Goal: Task Accomplishment & Management: Manage account settings

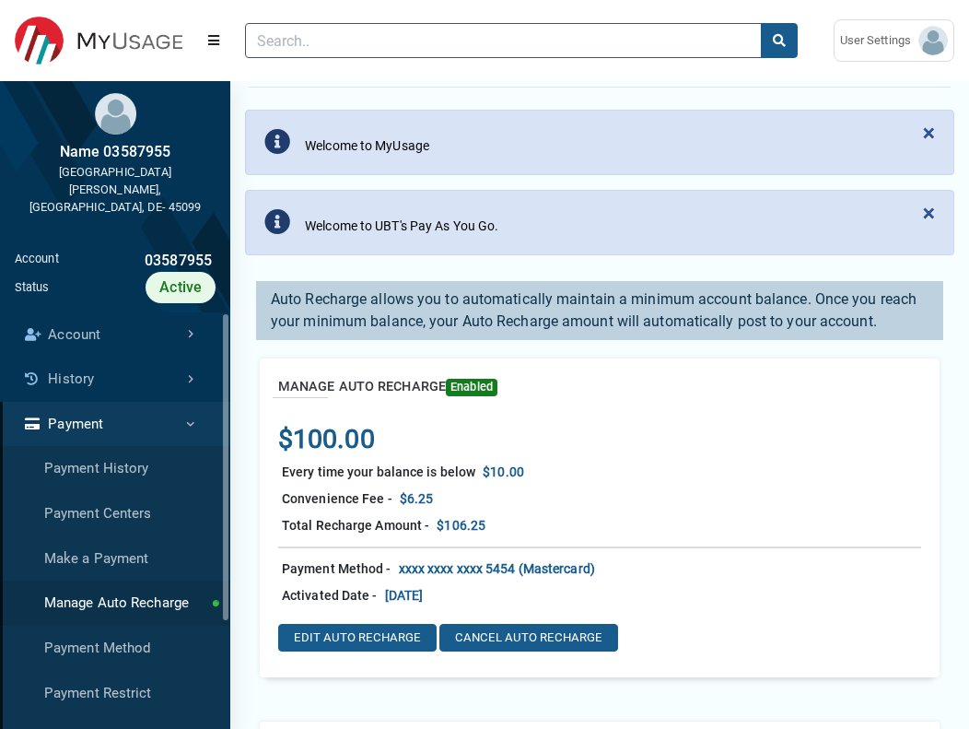
scroll to position [8, 1]
click at [364, 633] on button "EDIT AUTO RECHARGE" at bounding box center [357, 638] width 158 height 28
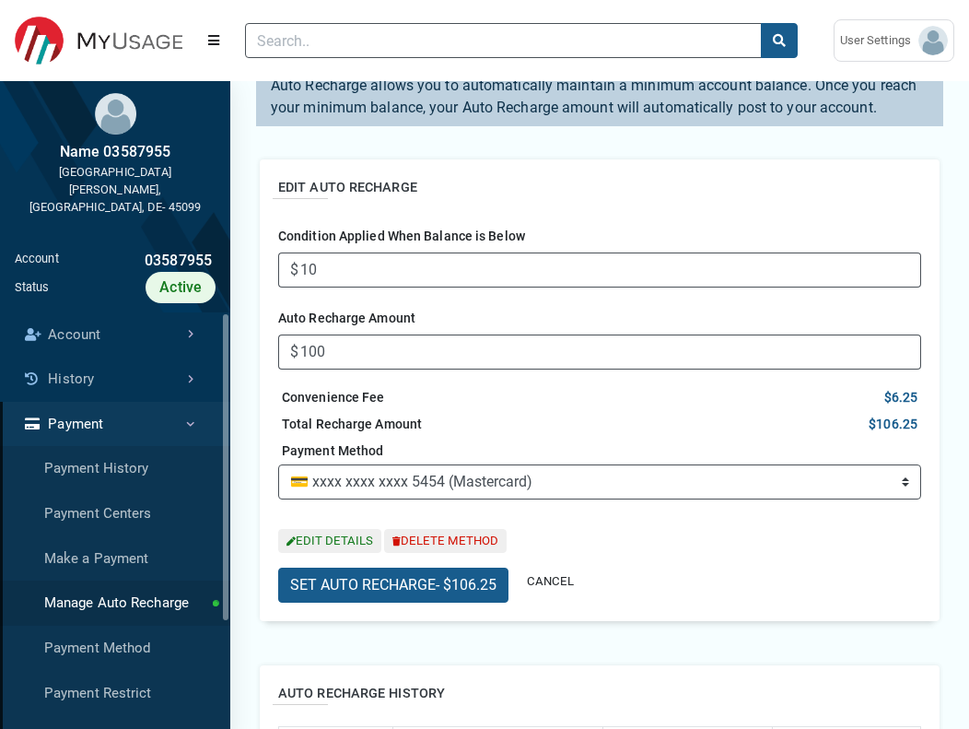
scroll to position [191, 0]
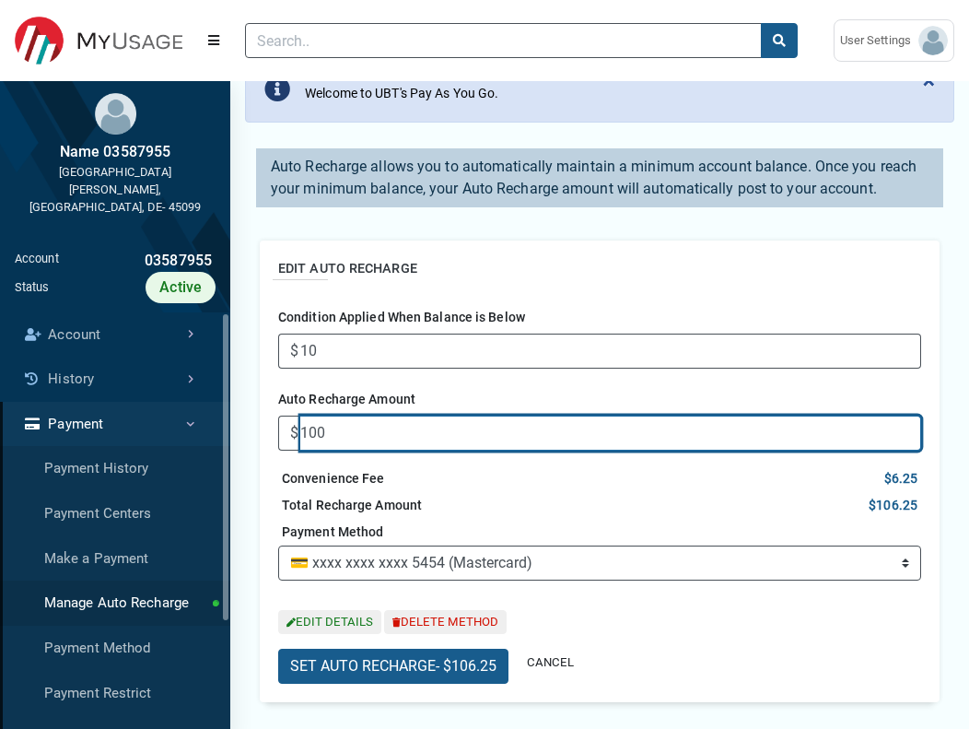
drag, startPoint x: 368, startPoint y: 444, endPoint x: 238, endPoint y: 440, distance: 130.0
click at [300, 440] on input "100" at bounding box center [610, 433] width 621 height 35
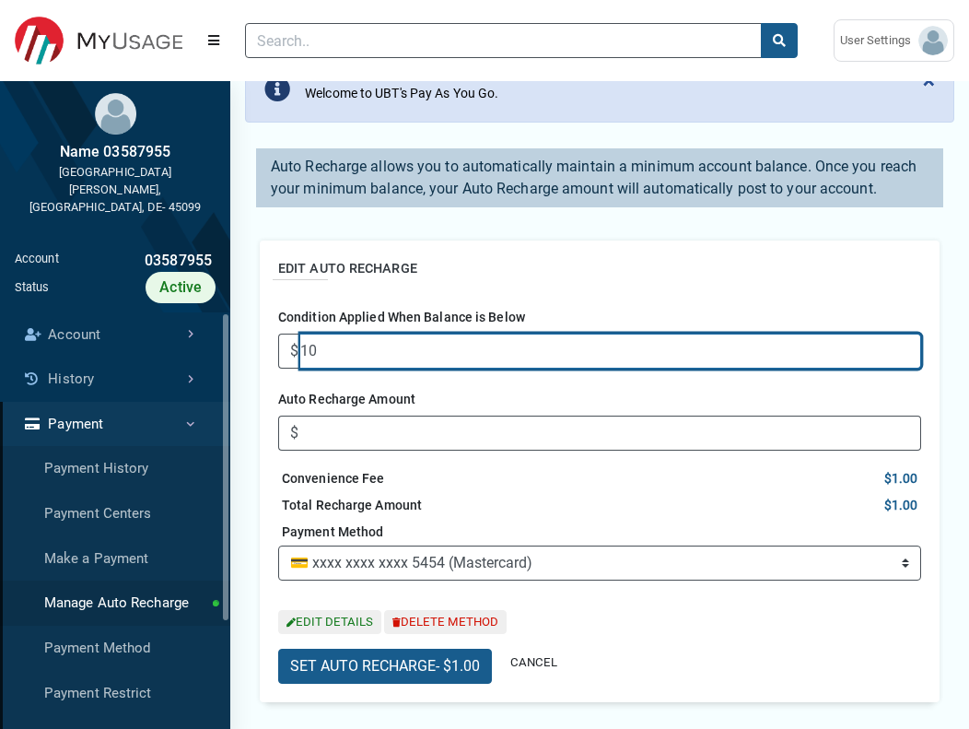
click at [349, 349] on input "10" at bounding box center [610, 351] width 621 height 35
type input "1"
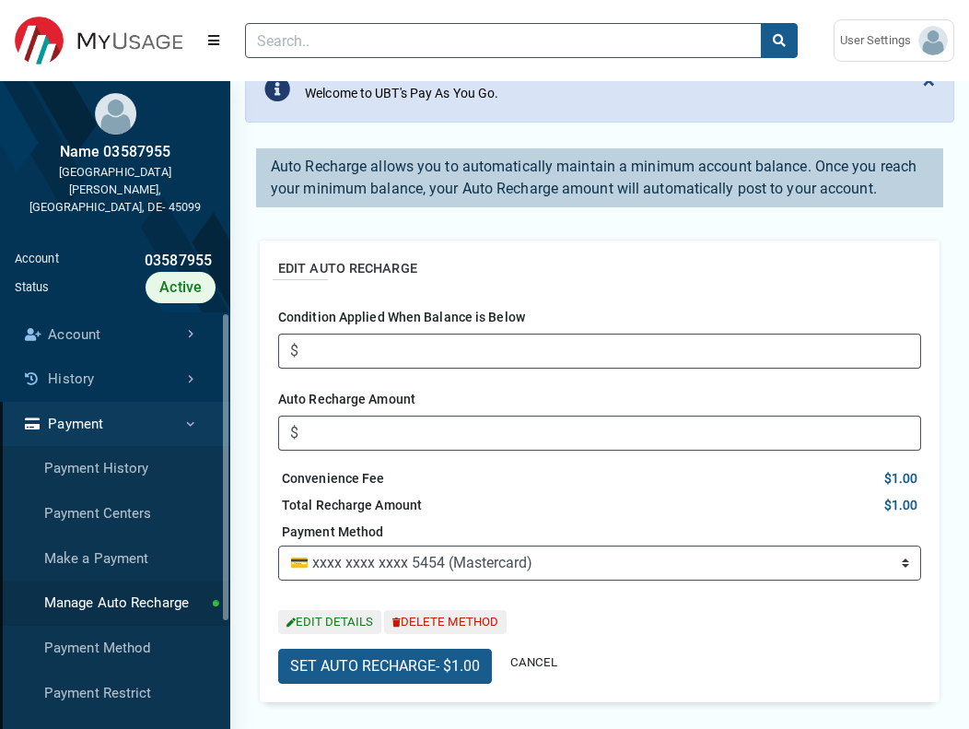
click at [612, 505] on div "Total Recharge Amount $1.00" at bounding box center [599, 505] width 643 height 27
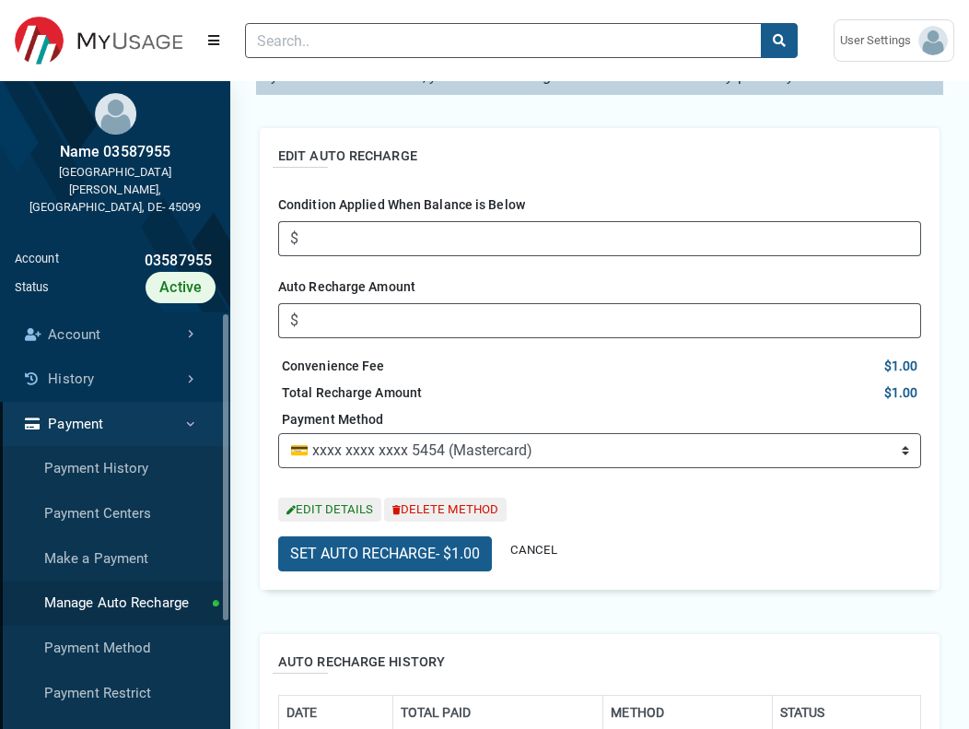
scroll to position [408, 0]
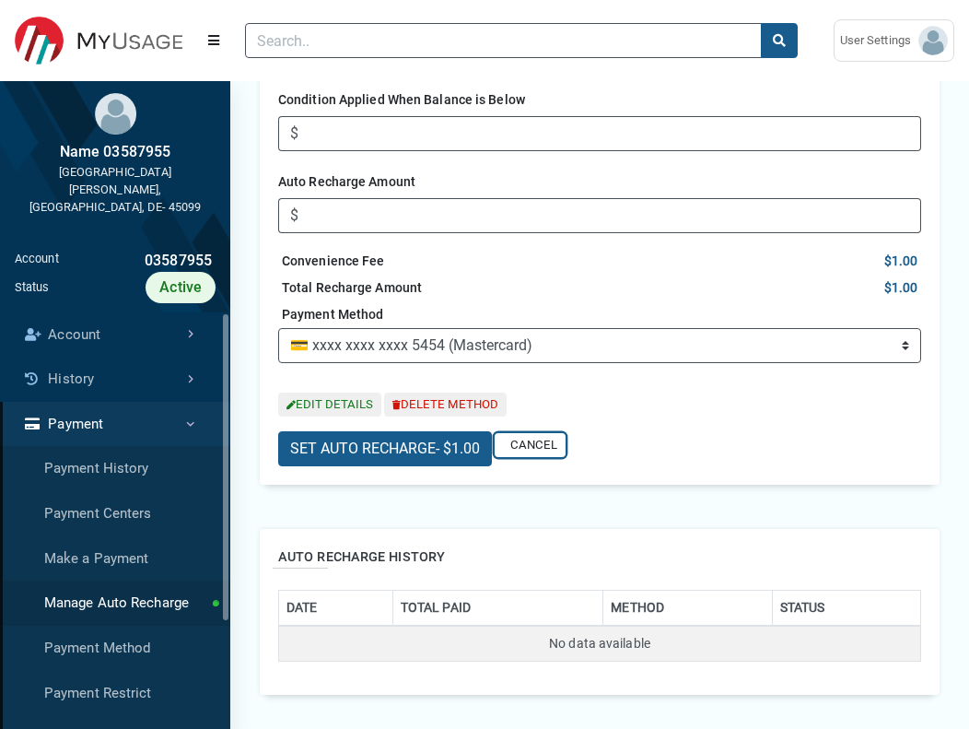
click at [536, 449] on button "CANCEL" at bounding box center [530, 445] width 71 height 25
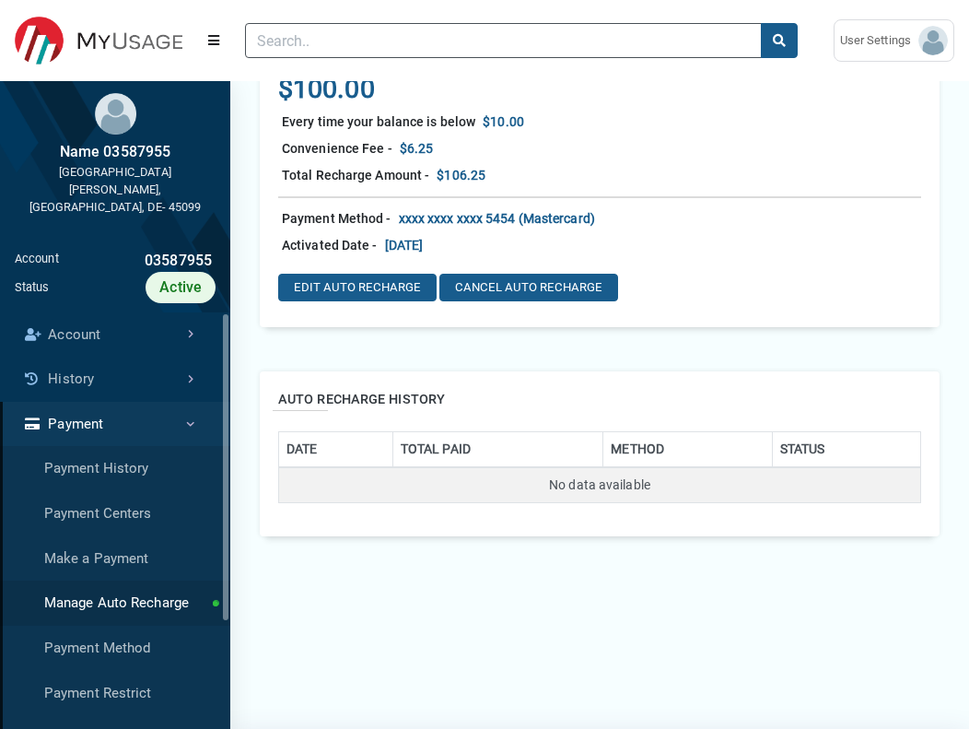
click at [401, 269] on div "EDIT AUTO RECHARGE CANCEL AUTO RECHARGE" at bounding box center [599, 284] width 643 height 50
click at [406, 279] on button "EDIT AUTO RECHARGE" at bounding box center [357, 288] width 158 height 28
type input "10"
type input "100"
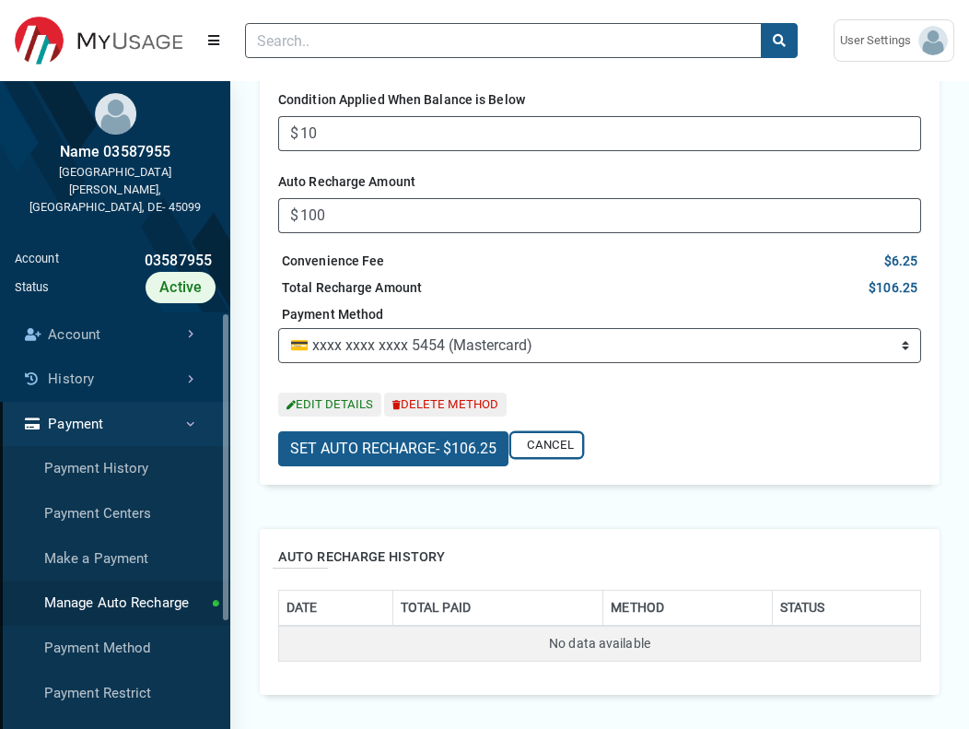
click at [565, 448] on button "CANCEL" at bounding box center [546, 445] width 71 height 25
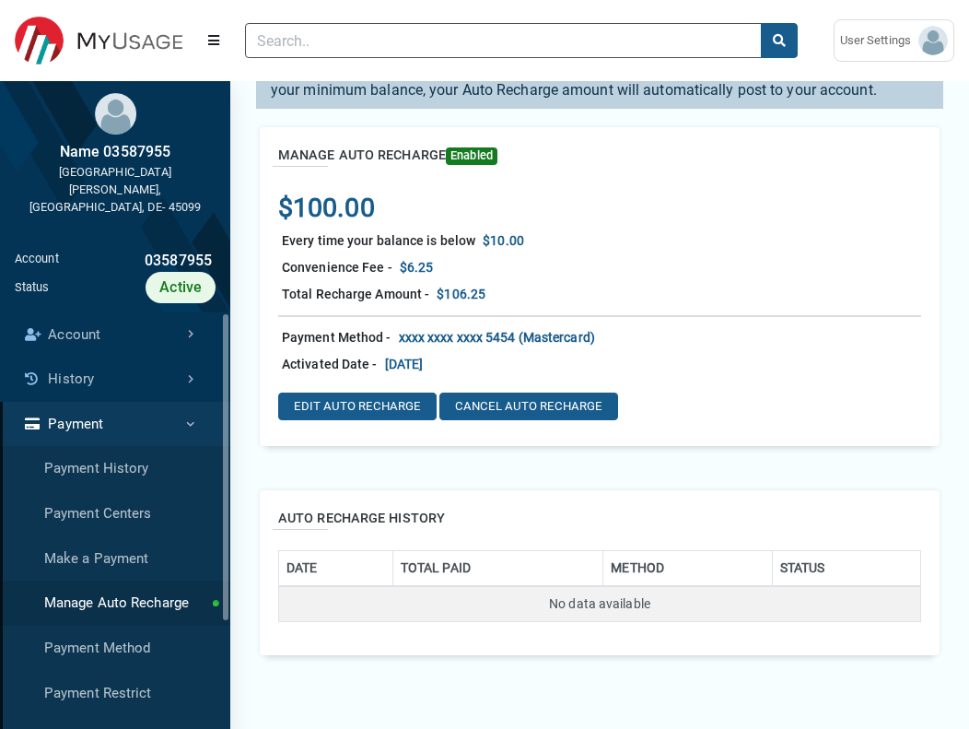
scroll to position [288, 0]
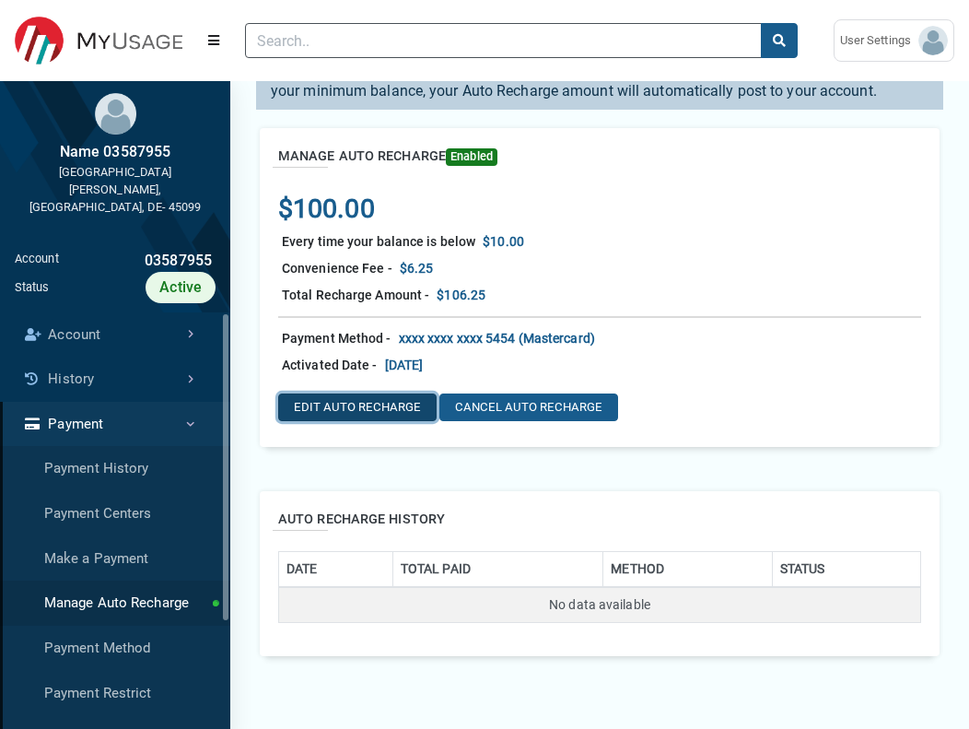
click at [392, 402] on button "EDIT AUTO RECHARGE" at bounding box center [357, 407] width 158 height 28
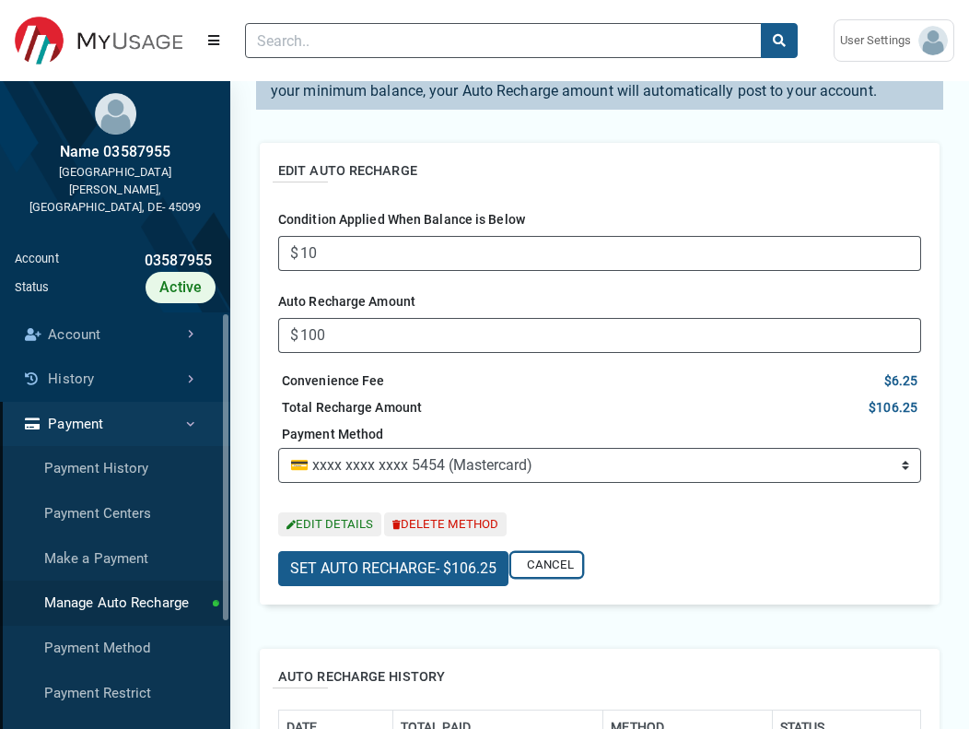
click at [549, 565] on button "CANCEL" at bounding box center [546, 565] width 71 height 25
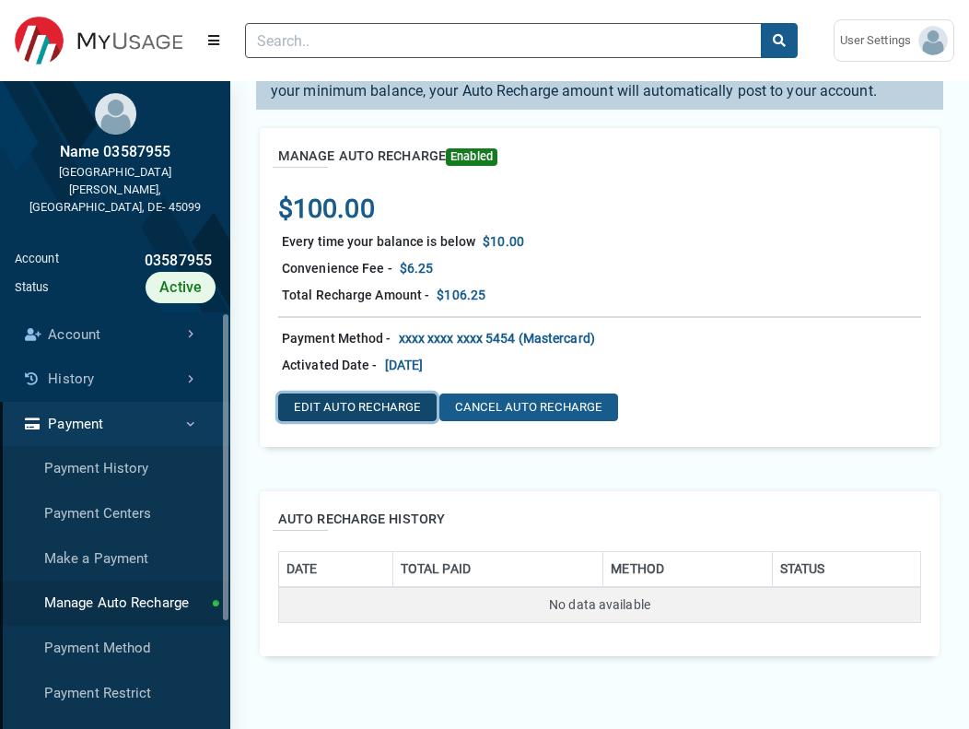
click at [369, 404] on button "EDIT AUTO RECHARGE" at bounding box center [357, 407] width 158 height 28
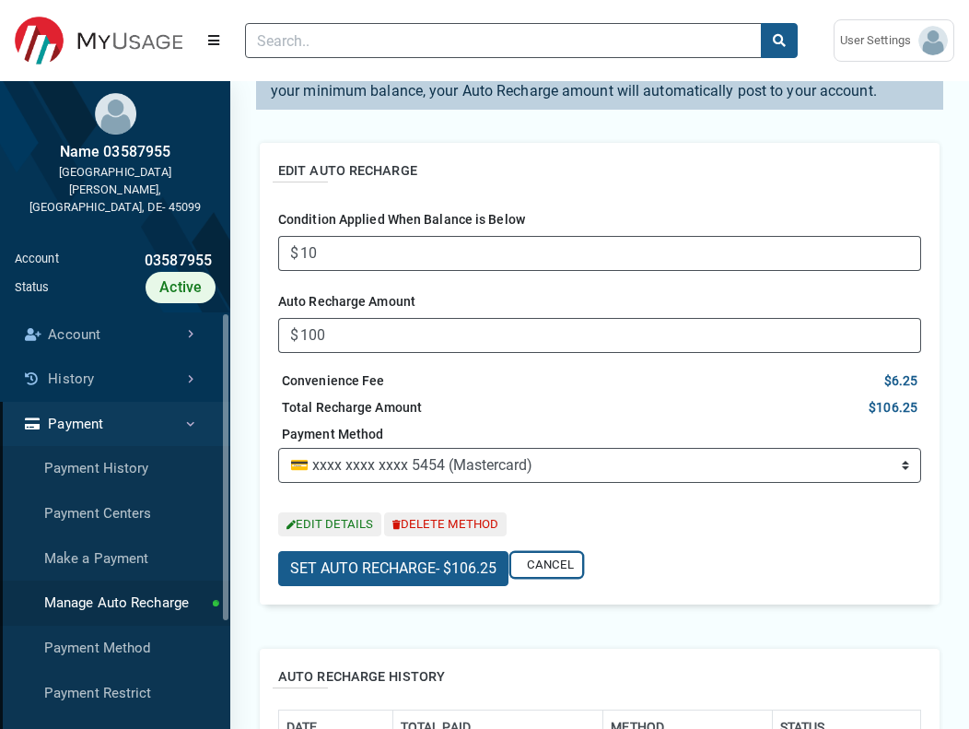
click at [563, 563] on button "CANCEL" at bounding box center [546, 565] width 71 height 25
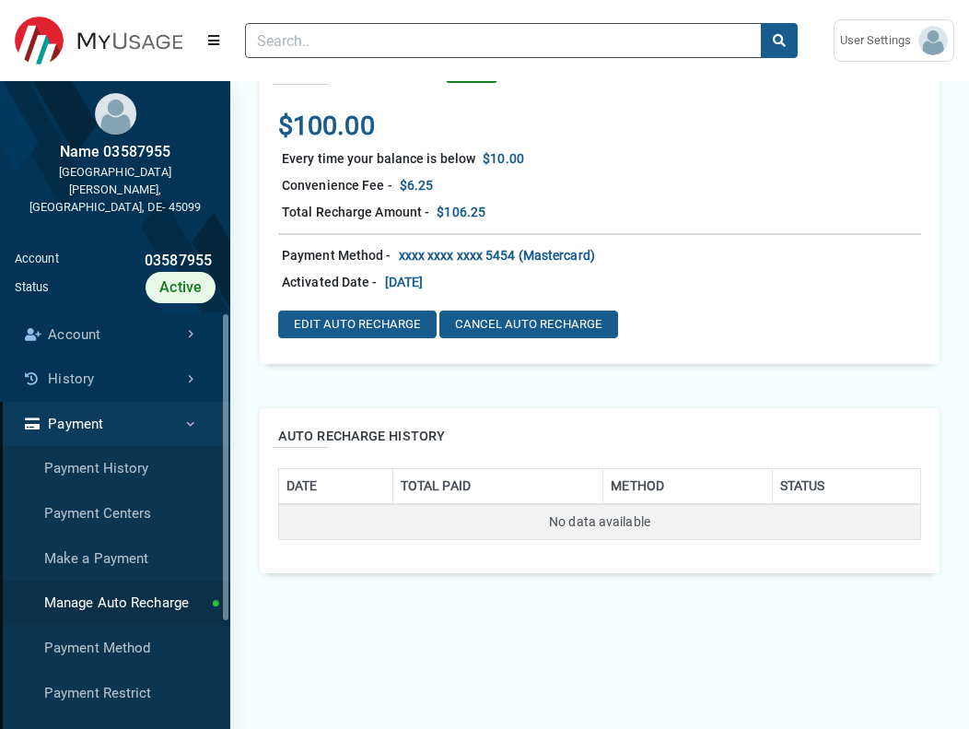
scroll to position [364, 0]
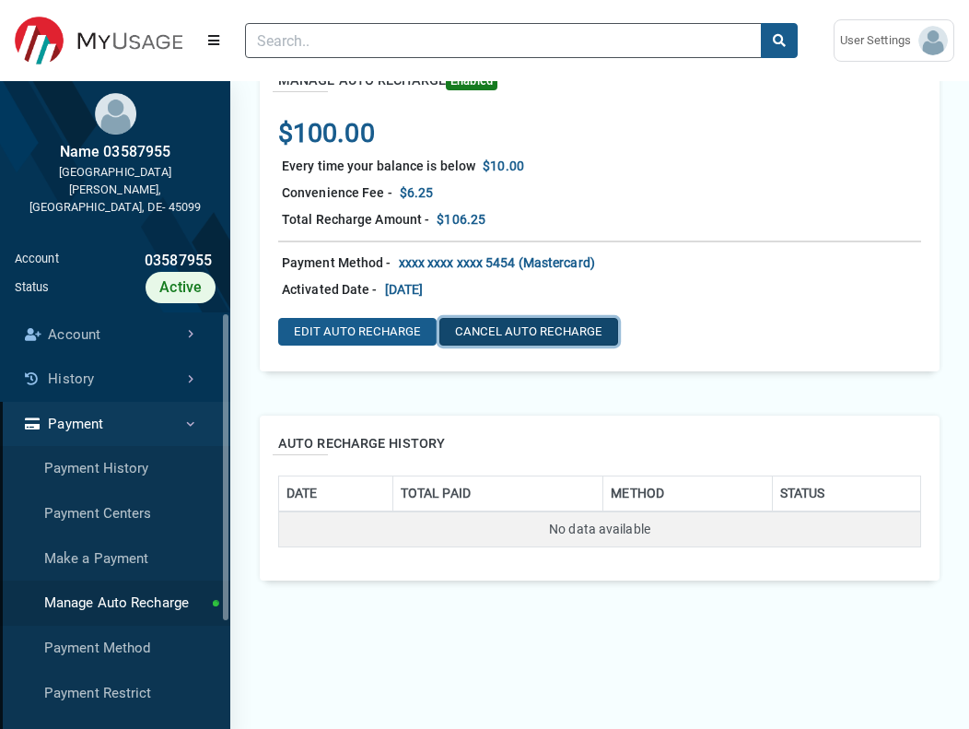
click at [455, 333] on button "CANCEL AUTO RECHARGE" at bounding box center [528, 332] width 179 height 28
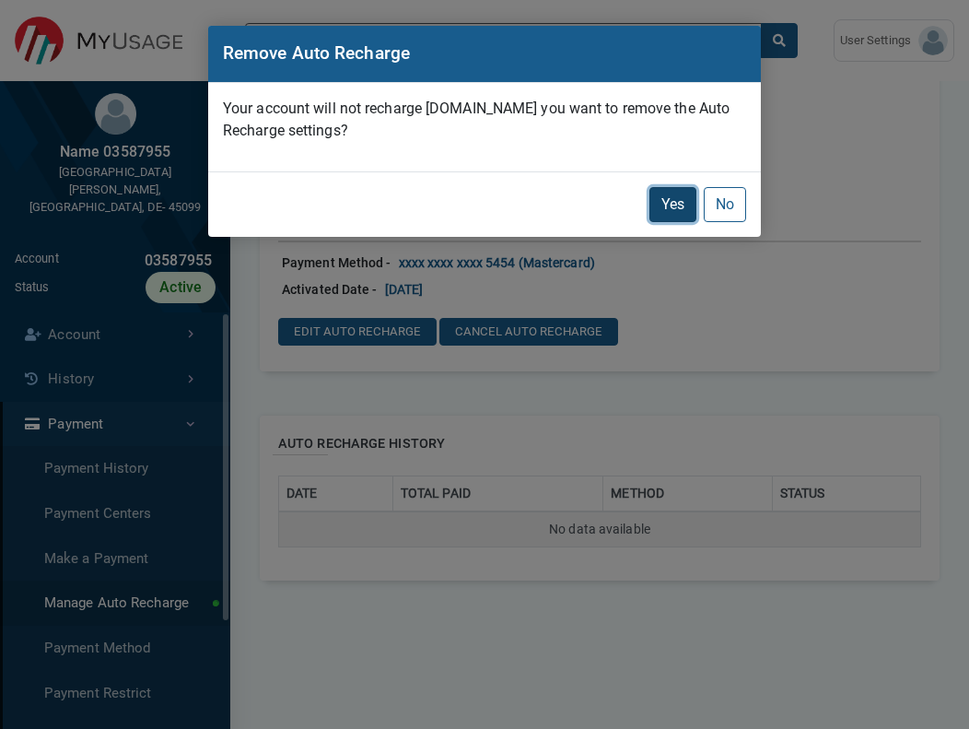
click at [665, 208] on button "Yes" at bounding box center [673, 204] width 47 height 35
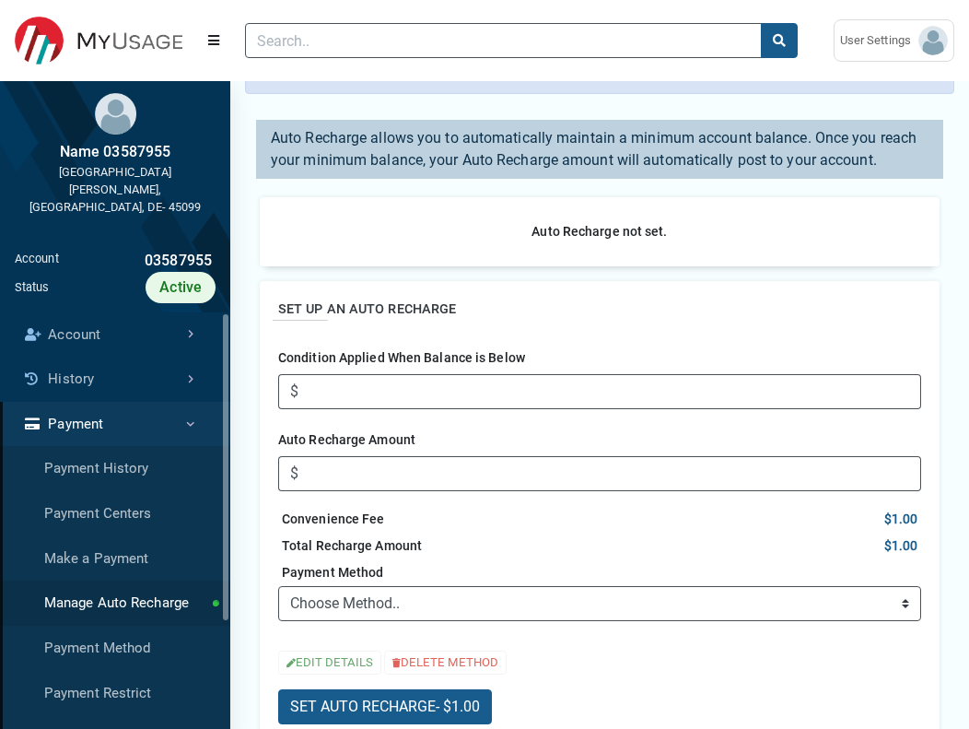
scroll to position [506, 0]
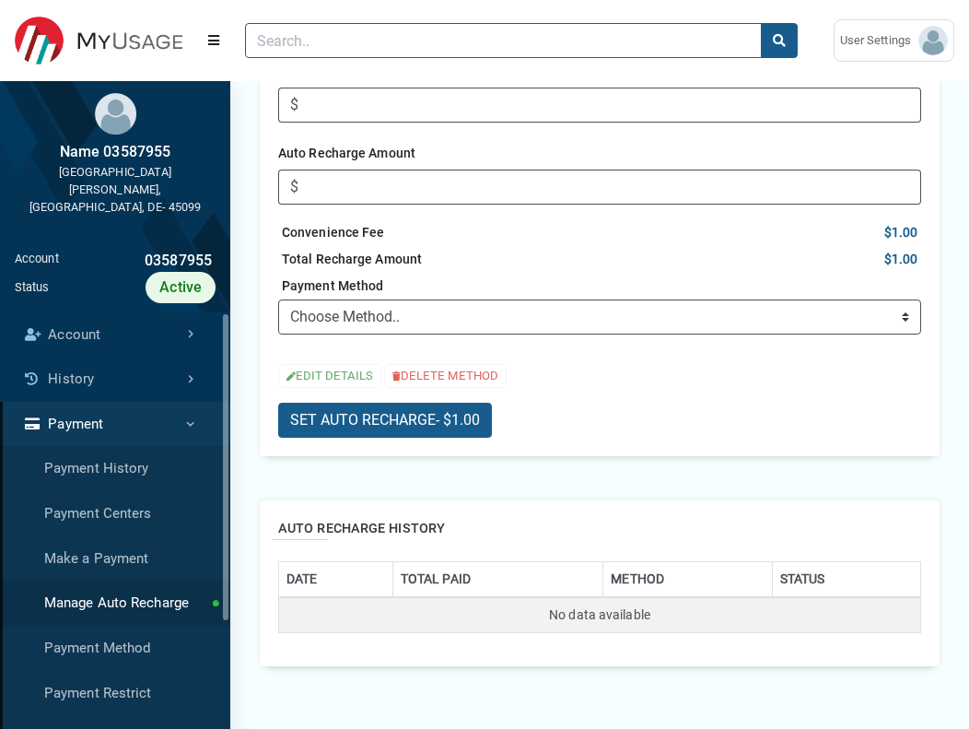
click at [614, 426] on div "SET AUTO RECHARGE - $1.00" at bounding box center [599, 413] width 643 height 50
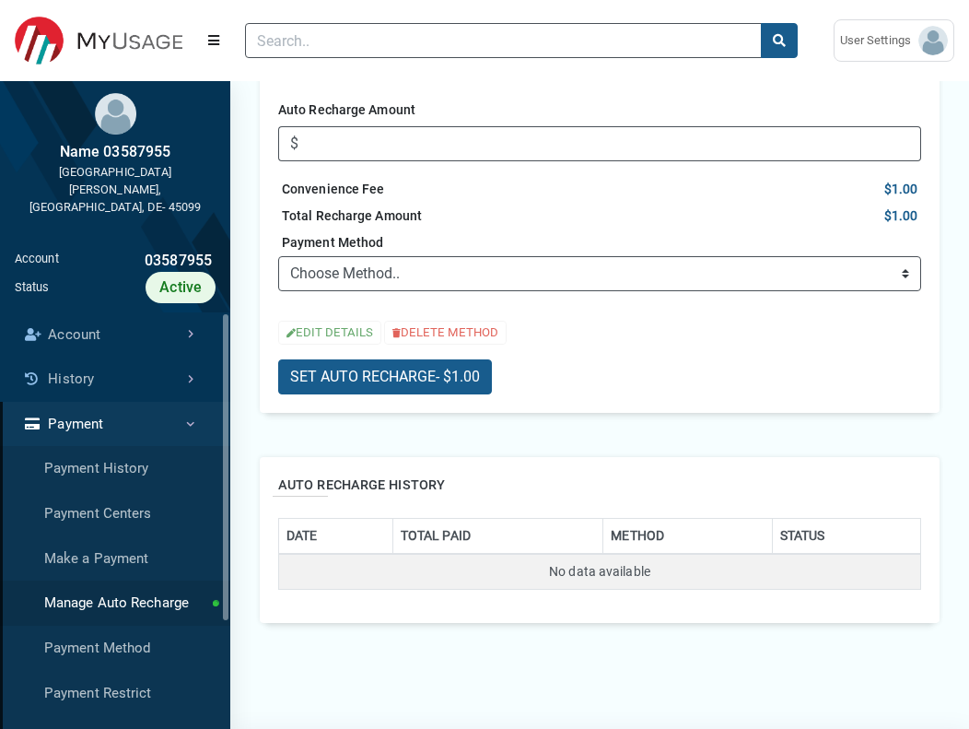
scroll to position [630, 0]
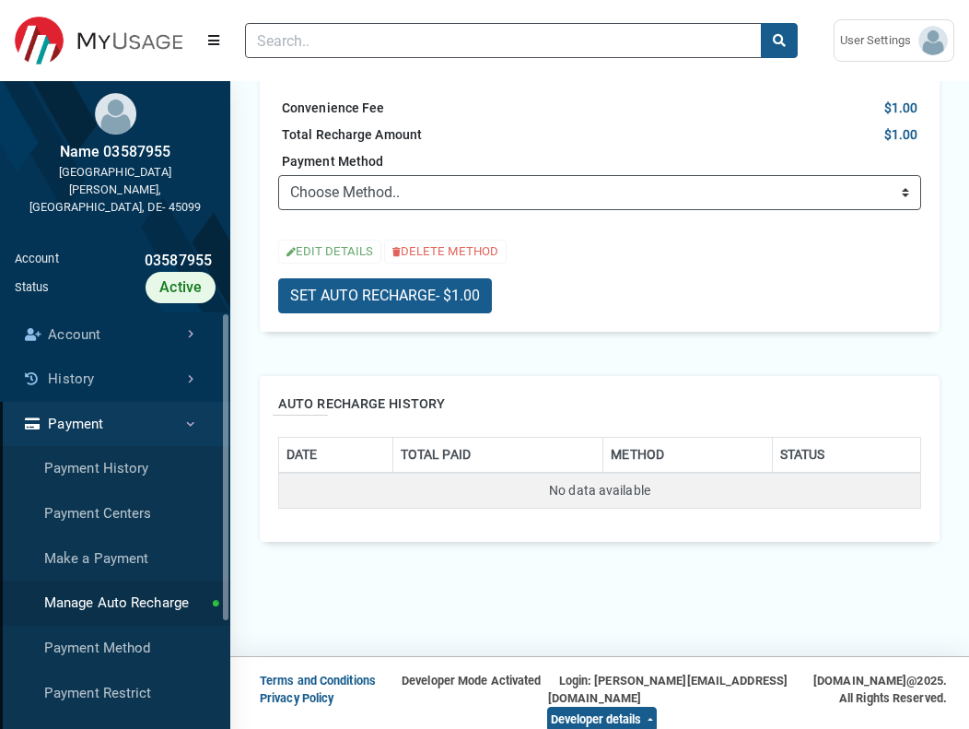
click at [296, 405] on h2 "AUTO RECHARGE HISTORY" at bounding box center [599, 404] width 643 height 20
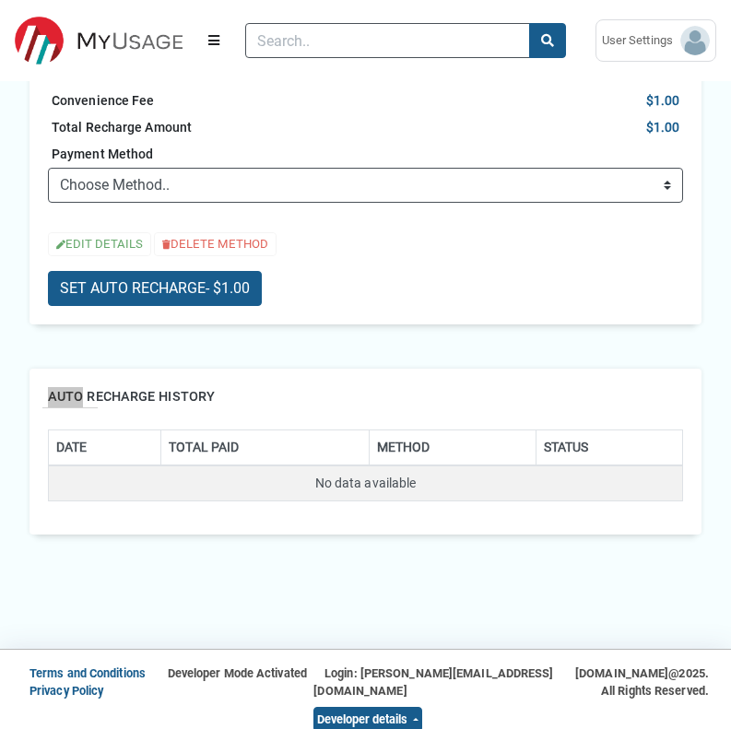
scroll to position [548, 0]
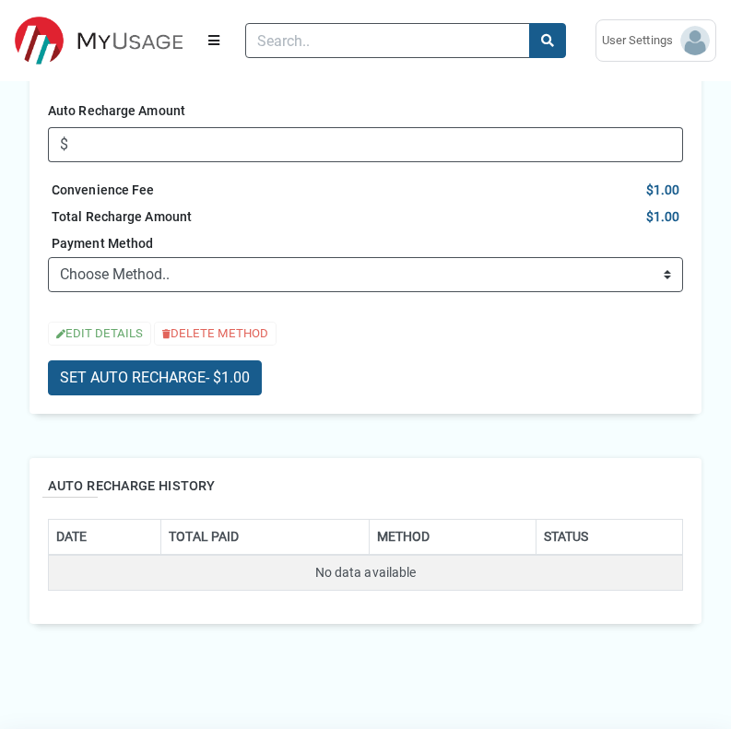
click at [389, 454] on div "AUTO RECHARGE HISTORY DATE TOTAL PAID METHOD STATUS No data available" at bounding box center [365, 540] width 686 height 195
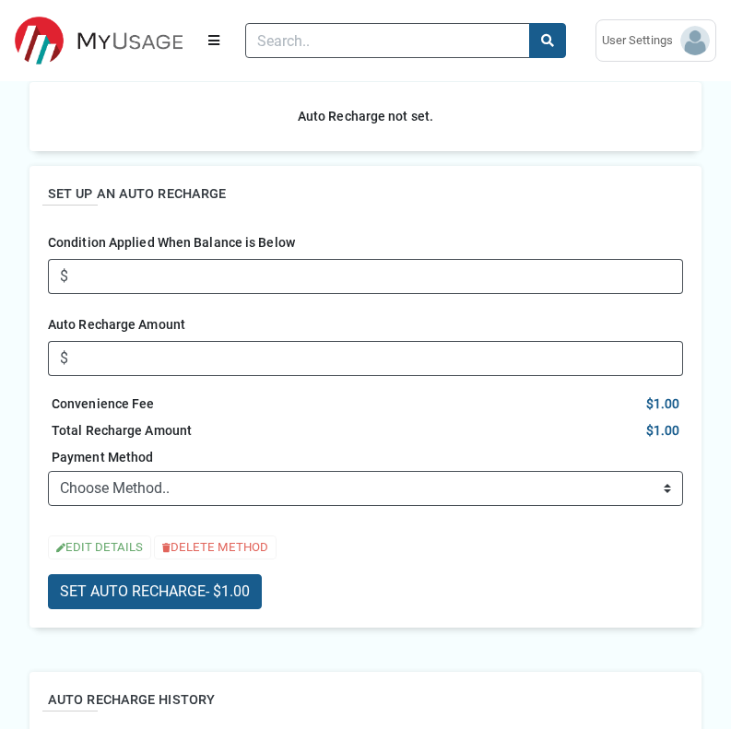
scroll to position [0, 0]
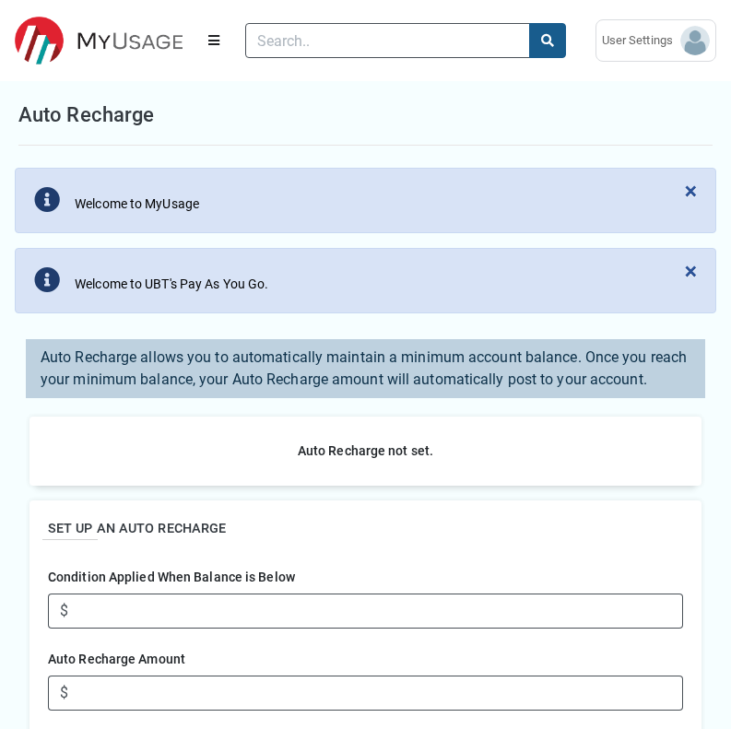
click at [270, 531] on h2 "SET UP AN AUTO RECHARGE" at bounding box center [365, 529] width 635 height 20
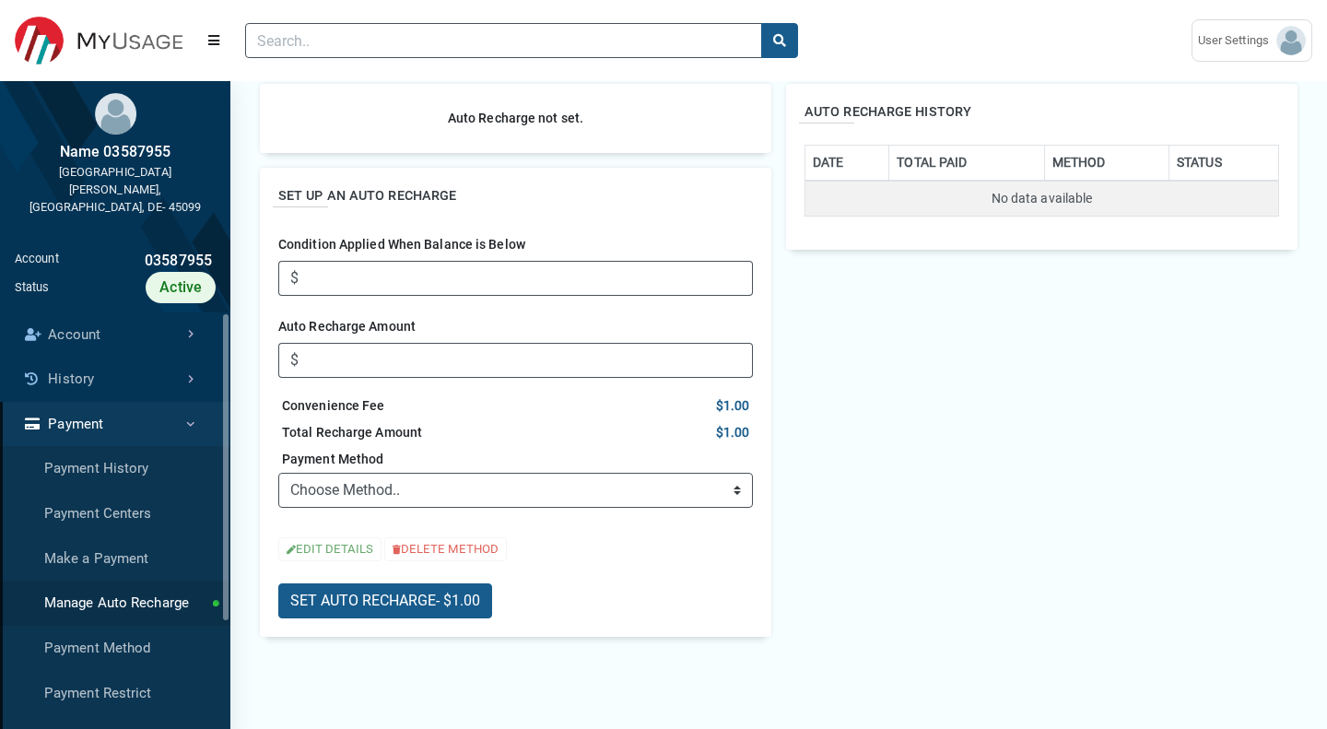
scroll to position [486, 0]
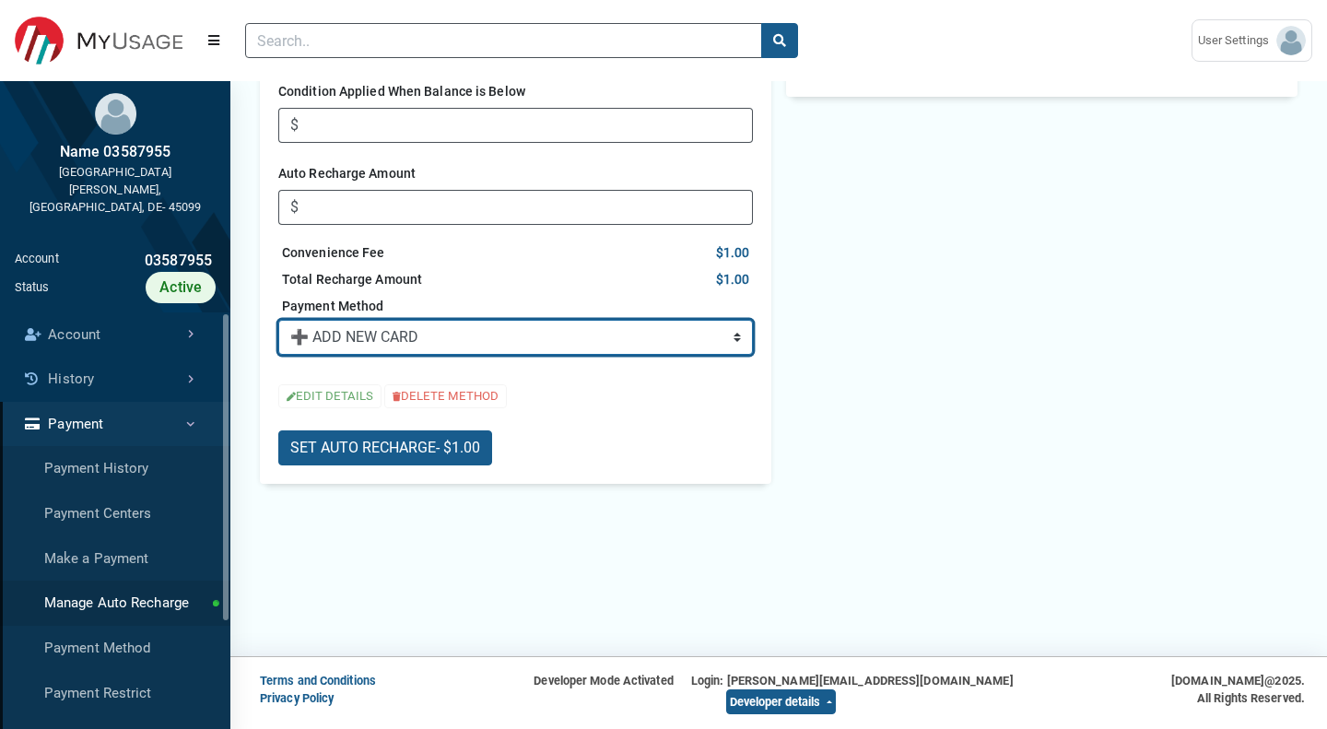
click option "➕ ADD NEW CARD" at bounding box center [0, 0] width 0 height 0
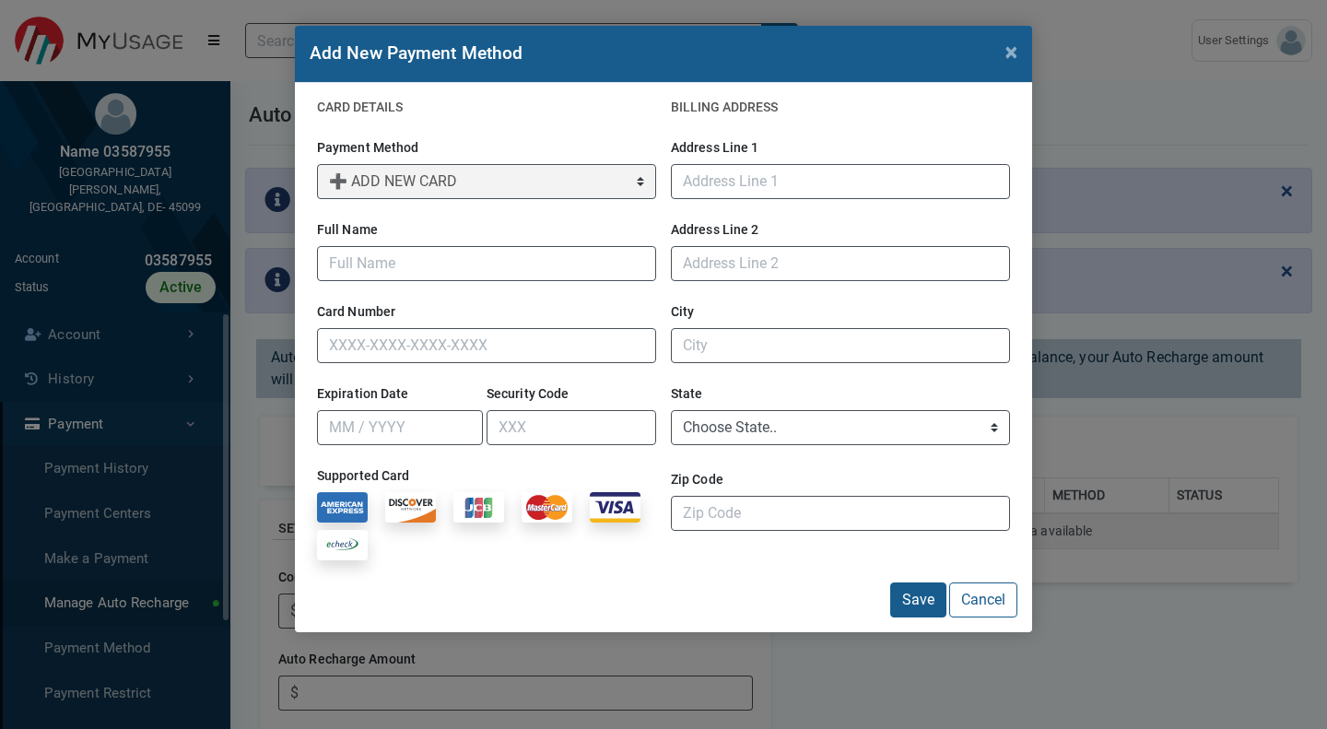
click at [889, 607] on div "Save Cancel" at bounding box center [664, 599] width 708 height 35
click at [908, 612] on button "Save" at bounding box center [918, 599] width 56 height 35
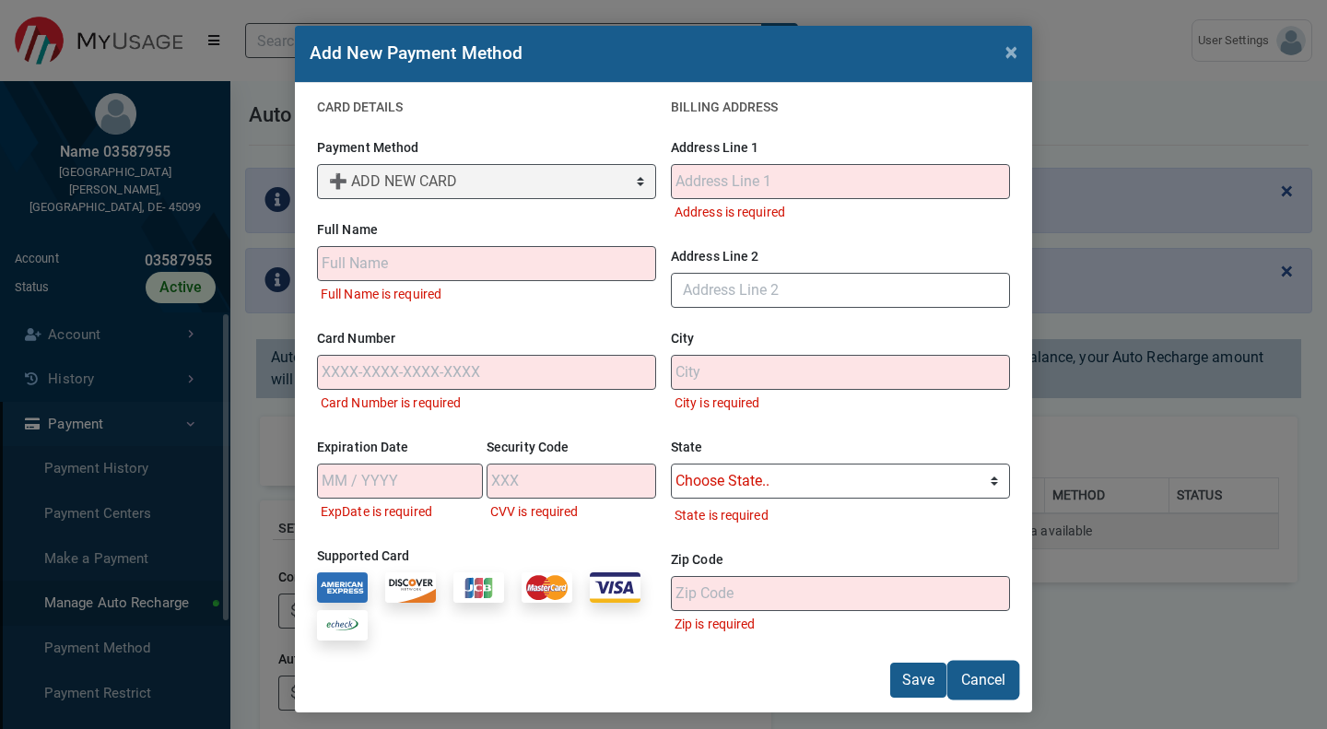
click at [968, 674] on button "Cancel" at bounding box center [983, 679] width 68 height 35
select select "default"
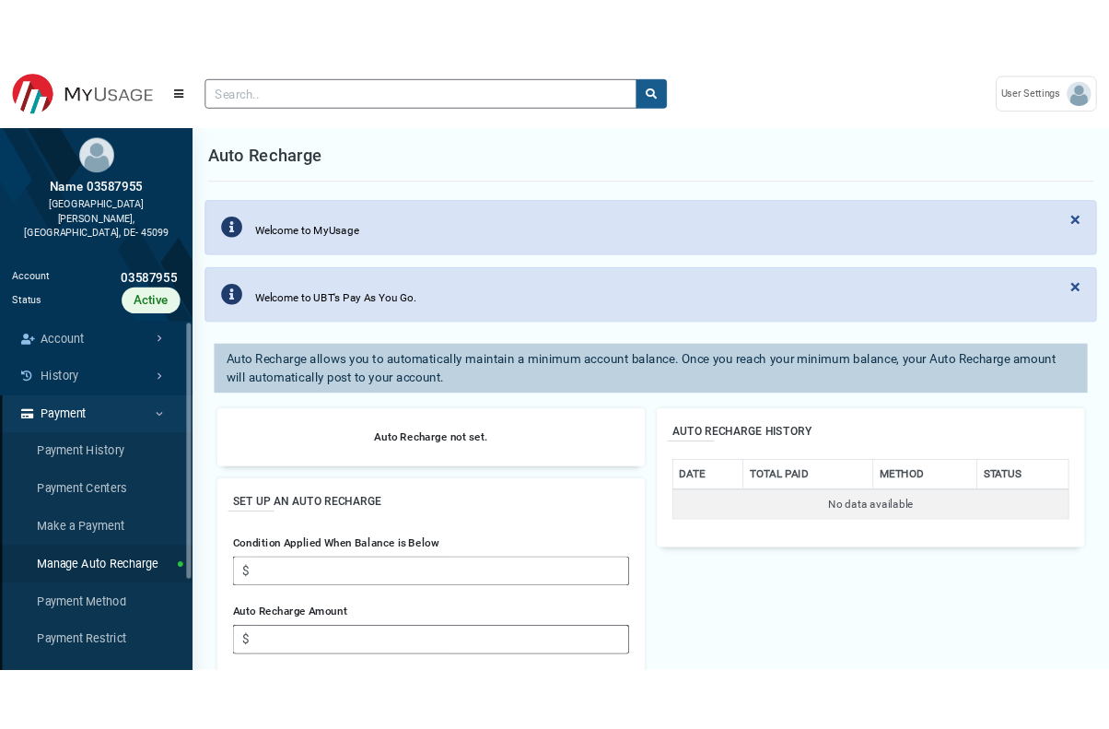
scroll to position [458, 0]
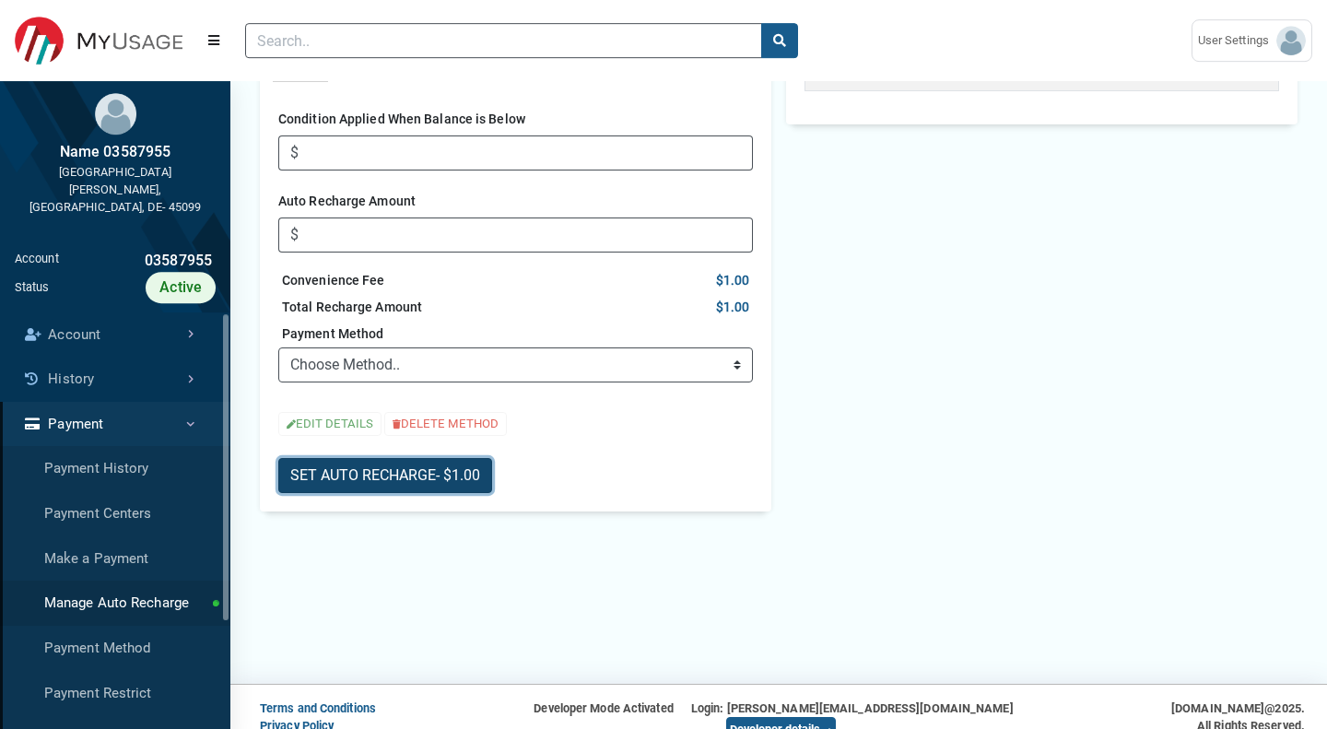
click at [462, 486] on button "SET AUTO RECHARGE - $1.00" at bounding box center [385, 475] width 214 height 35
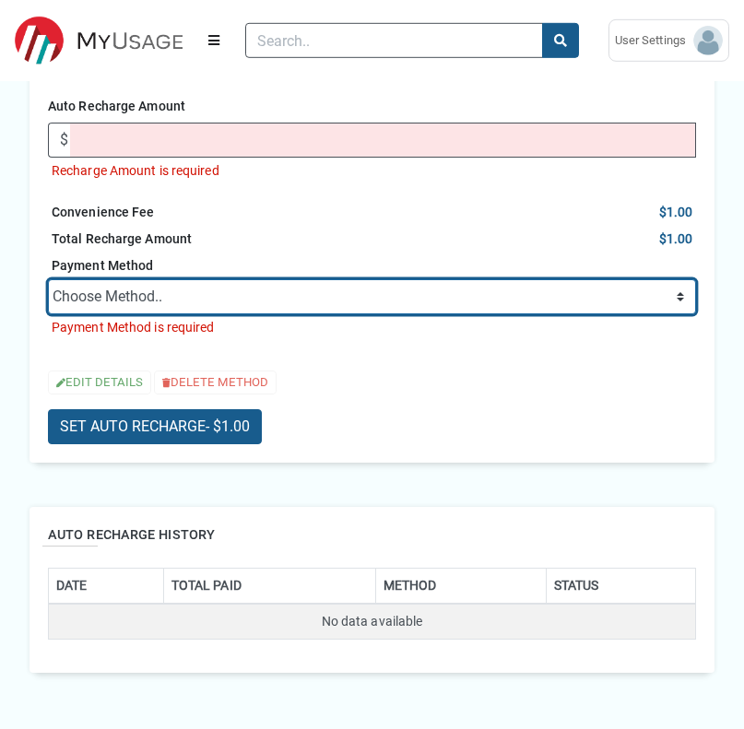
scroll to position [566, 0]
